Goal: Task Accomplishment & Management: Use online tool/utility

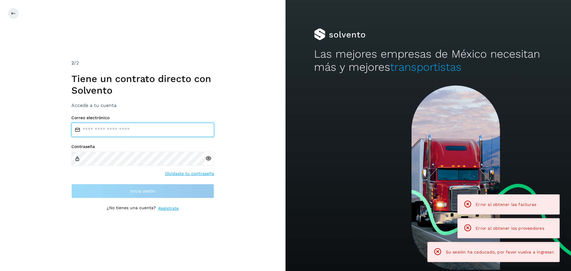
type input "**********"
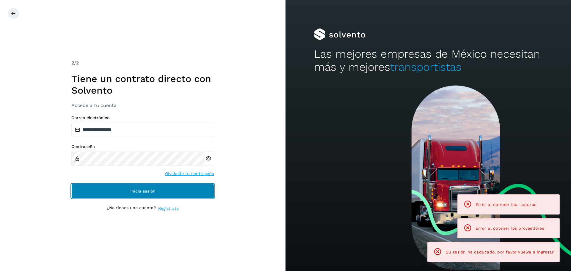
click at [186, 190] on button "Inicia sesión" at bounding box center [142, 191] width 143 height 14
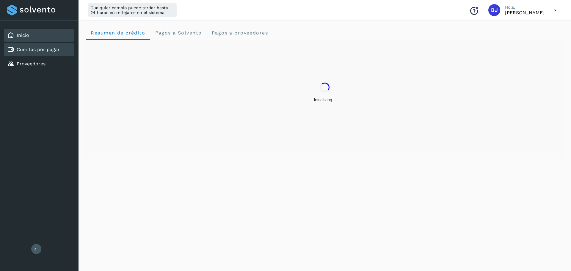
click at [28, 50] on link "Cuentas por pagar" at bounding box center [38, 50] width 43 height 6
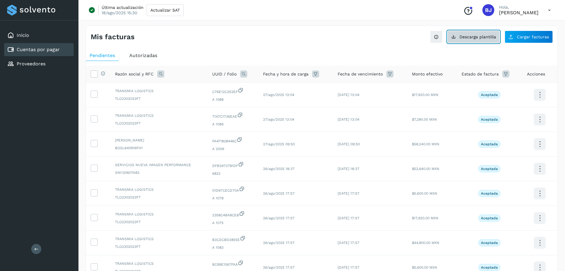
click at [491, 37] on span "Descarga plantilla" at bounding box center [477, 37] width 37 height 4
click at [527, 39] on span "Cargar facturas" at bounding box center [533, 37] width 32 height 4
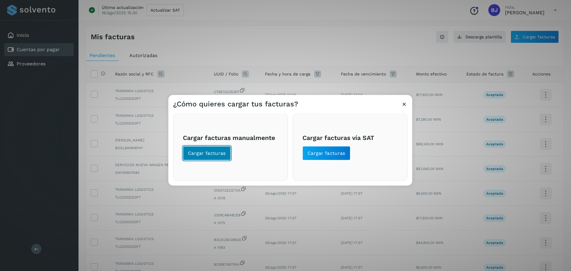
click at [201, 152] on span "Cargar facturas" at bounding box center [207, 153] width 38 height 7
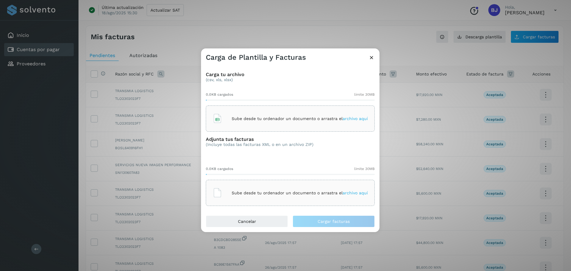
click at [242, 115] on div "Sube desde tu ordenador un documento o arrastra el archivo aquí" at bounding box center [289, 119] width 155 height 16
click at [228, 184] on div "Sube desde tu ordenador un documento o arrastra el archivo aquí" at bounding box center [290, 193] width 169 height 26
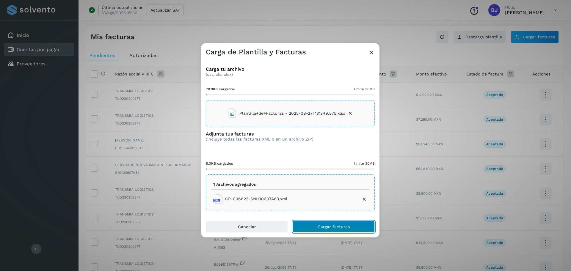
click at [313, 227] on button "Cargar facturas" at bounding box center [333, 227] width 82 height 12
